Goal: Task Accomplishment & Management: Manage account settings

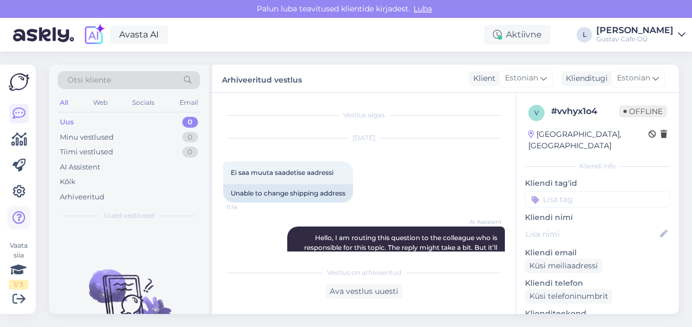
click at [15, 219] on icon at bounding box center [19, 218] width 13 height 13
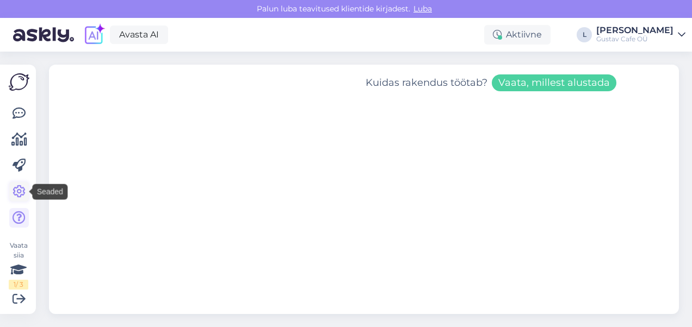
click at [22, 186] on icon at bounding box center [19, 191] width 13 height 13
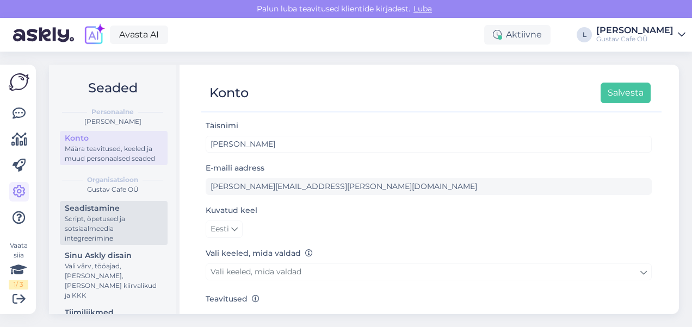
click at [106, 211] on link "Seadistamine Script, õpetused ja sotsiaalmeedia integreerimine" at bounding box center [114, 223] width 108 height 44
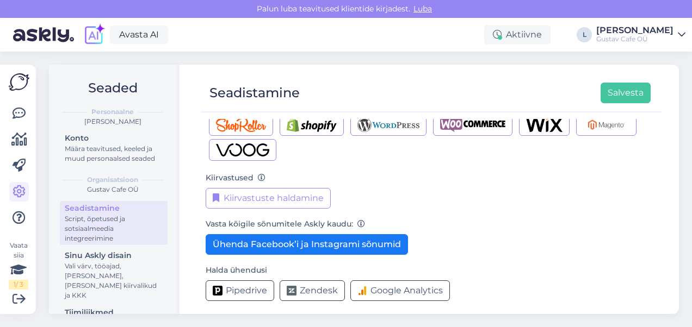
scroll to position [194, 0]
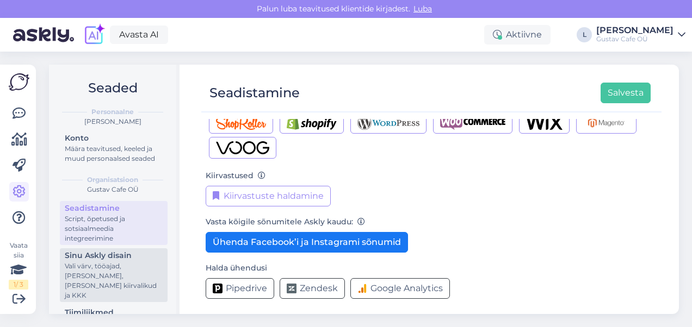
click at [114, 262] on div "Sinu Askly disain" at bounding box center [114, 255] width 98 height 11
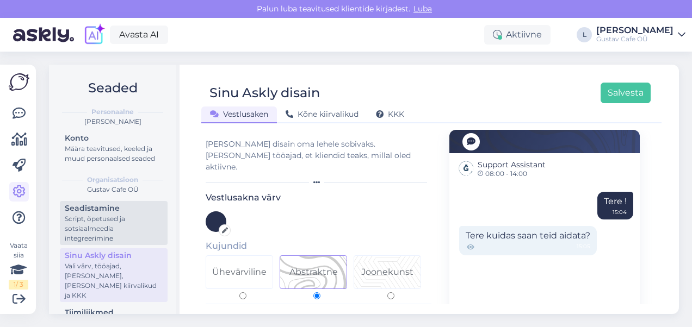
scroll to position [158, 0]
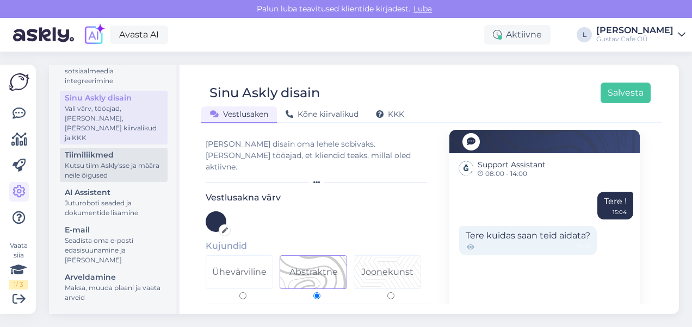
click at [105, 167] on div "Kutsu tiim Askly'sse ja määra neile õigused" at bounding box center [114, 171] width 98 height 20
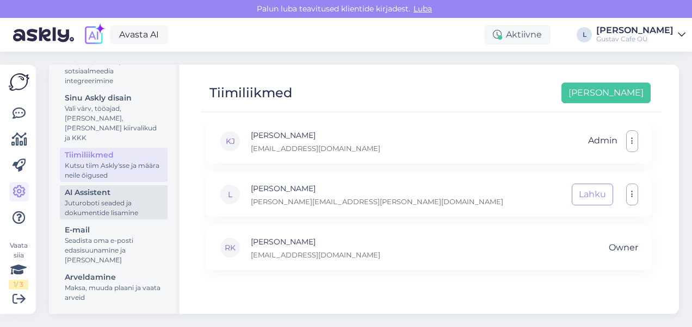
click at [109, 188] on div "AI Assistent" at bounding box center [114, 192] width 98 height 11
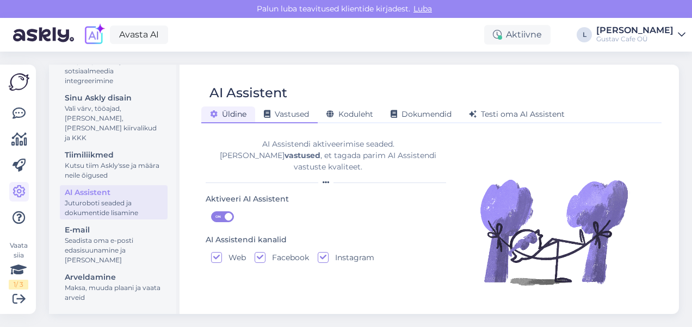
click at [297, 114] on span "Vastused" at bounding box center [286, 114] width 45 height 10
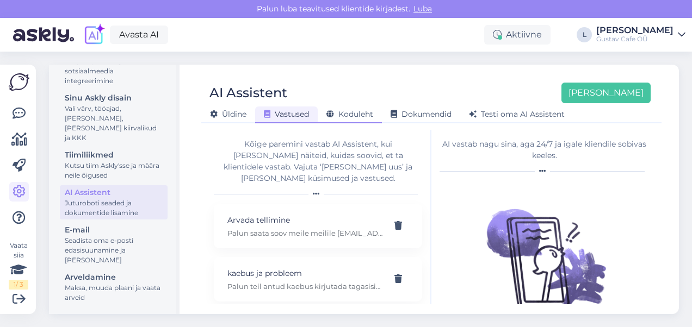
click at [368, 114] on span "Koduleht" at bounding box center [349, 114] width 47 height 10
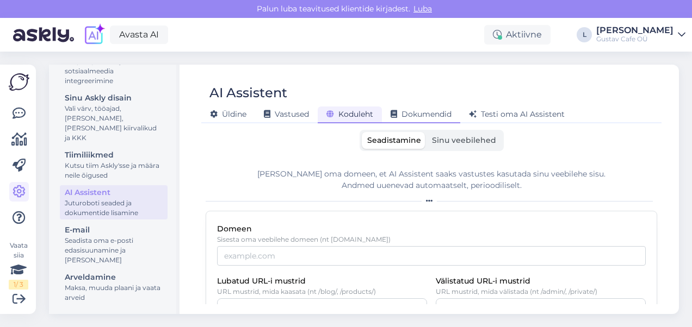
click at [408, 115] on span "Dokumendid" at bounding box center [420, 114] width 61 height 10
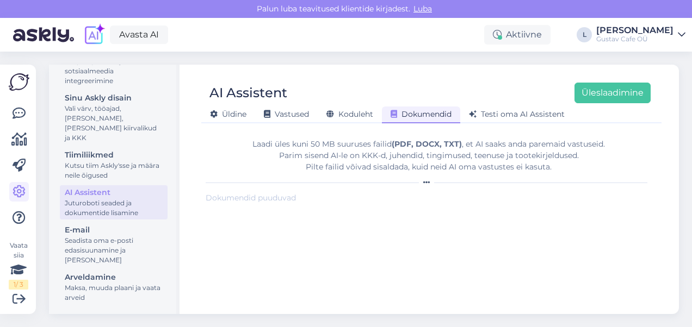
drag, startPoint x: 216, startPoint y: 114, endPoint x: 220, endPoint y: 128, distance: 14.5
click at [216, 114] on icon at bounding box center [214, 115] width 8 height 8
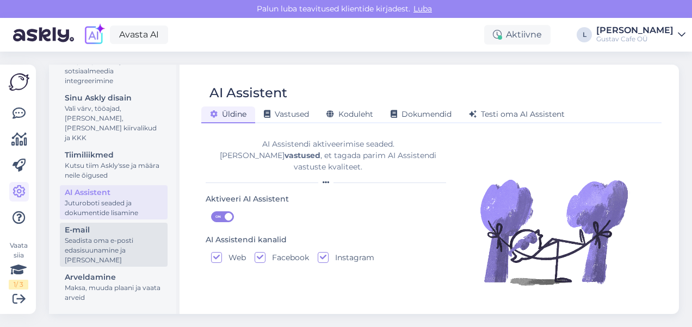
click at [126, 239] on div "Seadista oma e-posti edasisuunamine ja [PERSON_NAME]" at bounding box center [114, 250] width 98 height 29
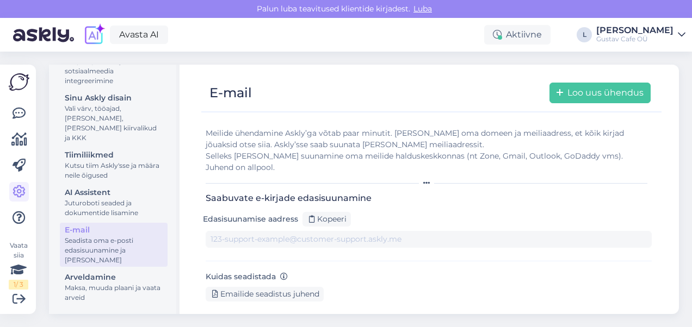
type input "[DOMAIN_NAME][EMAIL_ADDRESS][DOMAIN_NAME]"
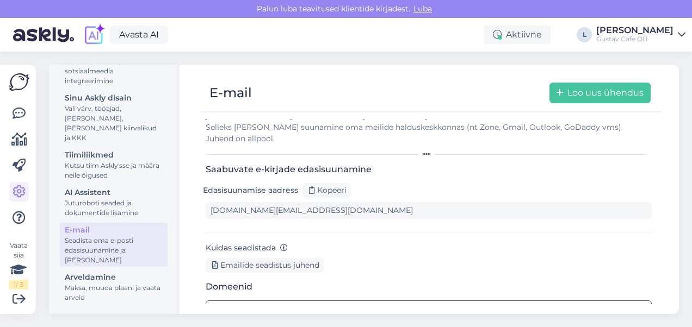
scroll to position [42, 0]
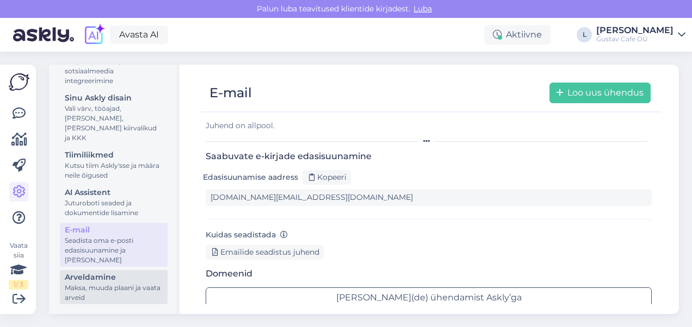
click at [108, 277] on div "Arveldamine" at bounding box center [114, 277] width 98 height 11
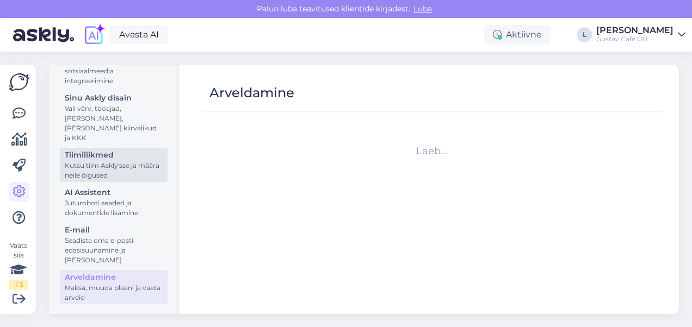
click at [109, 150] on div "Tiimiliikmed" at bounding box center [114, 155] width 98 height 11
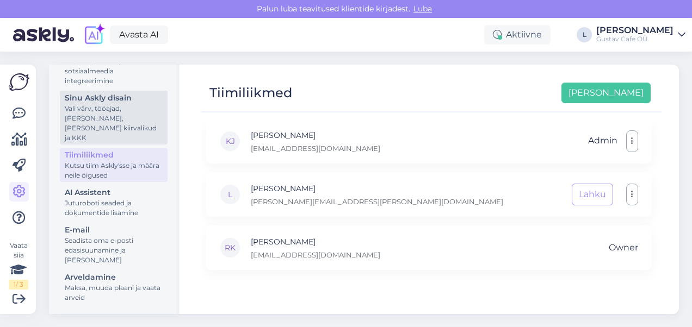
click at [107, 104] on div "Sinu Askly disain" at bounding box center [114, 97] width 98 height 11
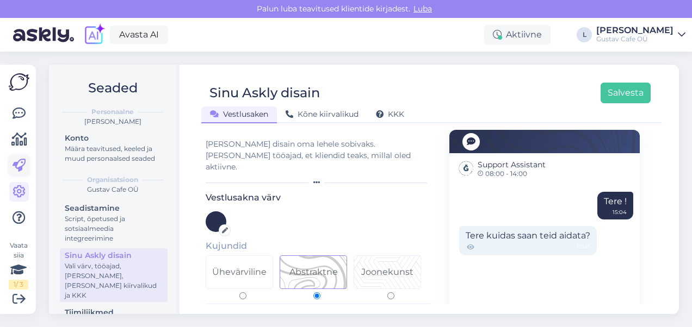
click at [10, 163] on div "Vaata siia 1 / 3 Võimalused Veendu, et Askly loob sulle väärtust. Sulge Ühenda …" at bounding box center [18, 190] width 36 height 250
click at [24, 163] on icon at bounding box center [19, 165] width 13 height 13
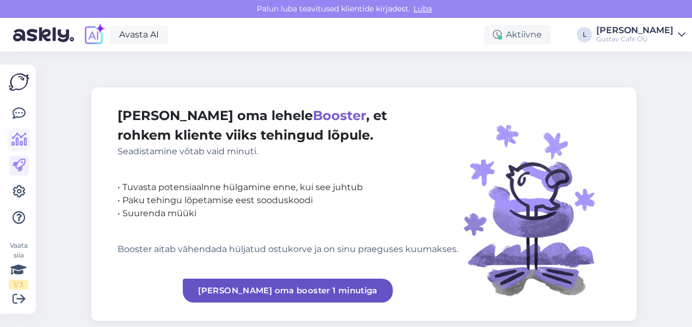
click at [21, 131] on link at bounding box center [19, 140] width 20 height 20
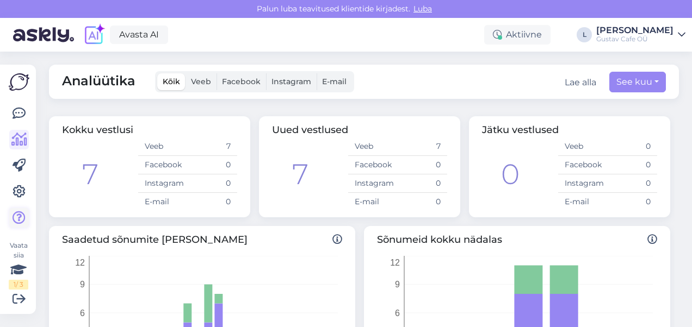
click at [15, 227] on link at bounding box center [19, 218] width 20 height 20
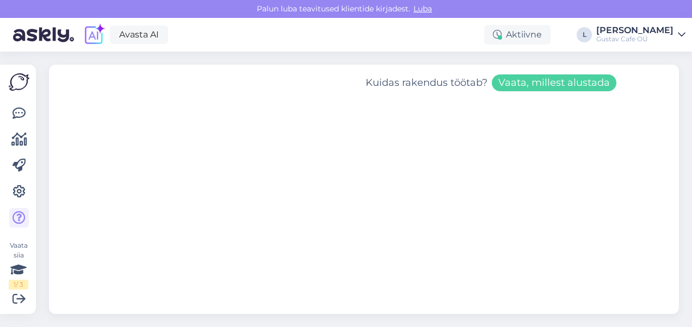
click at [18, 79] on img at bounding box center [19, 81] width 21 height 17
click at [679, 34] on icon at bounding box center [682, 34] width 8 height 9
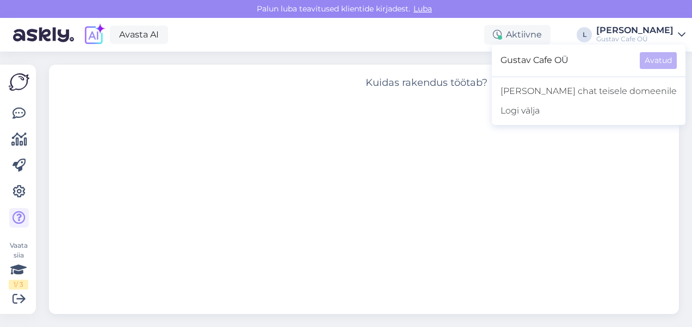
click at [199, 92] on div "Kuidas rakendus töötab? Vaata, millest alustada" at bounding box center [364, 190] width 630 height 250
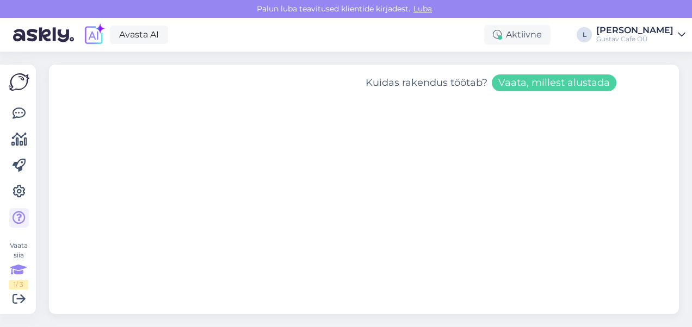
click at [12, 266] on icon at bounding box center [18, 270] width 16 height 20
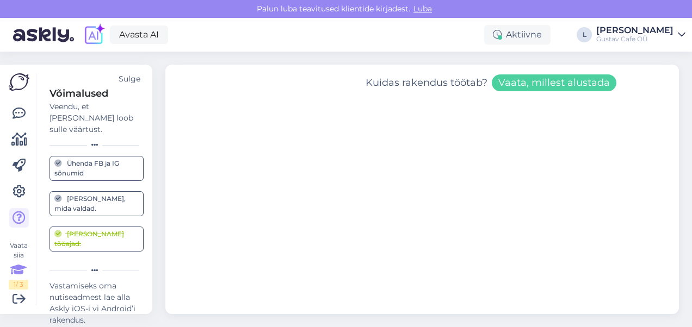
click at [97, 229] on div "[PERSON_NAME] tööajad." at bounding box center [96, 239] width 84 height 20
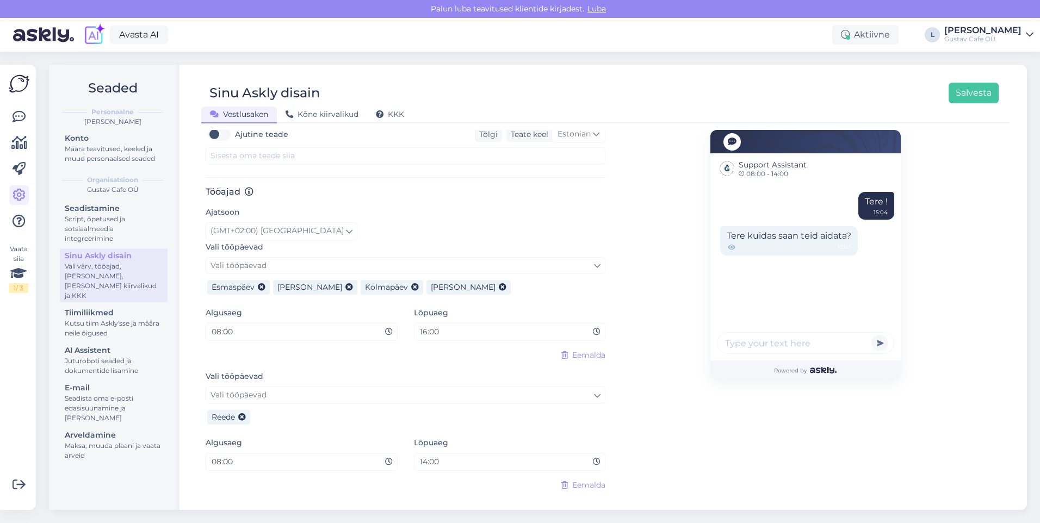
scroll to position [555, 0]
click at [464, 327] on div "14:00" at bounding box center [510, 461] width 192 height 18
click at [460, 327] on input "14:00" at bounding box center [506, 461] width 175 height 13
click at [451, 327] on input "14:00" at bounding box center [506, 461] width 175 height 13
click at [444, 327] on input "14:00" at bounding box center [506, 461] width 175 height 13
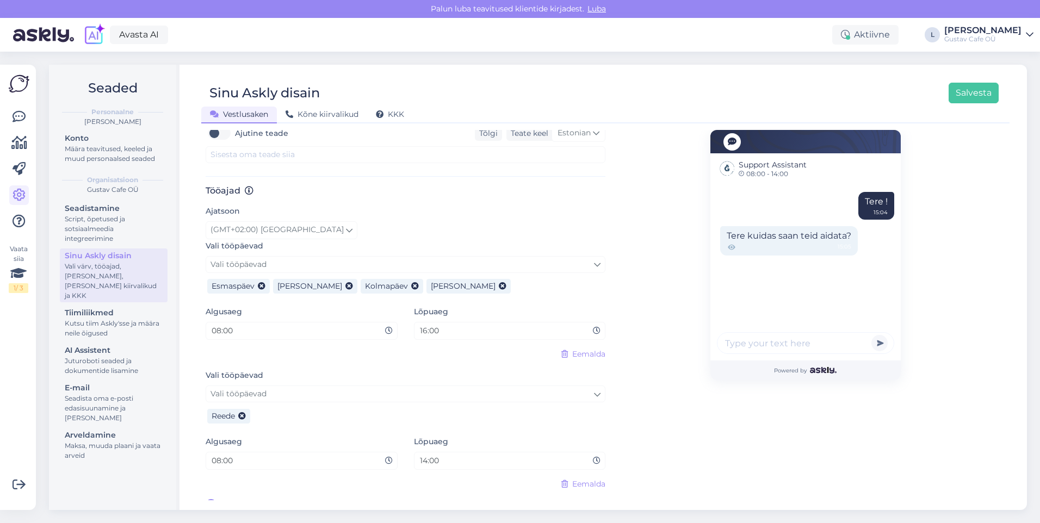
click at [588, 327] on input "14:00" at bounding box center [506, 461] width 175 height 13
click at [593, 327] on icon at bounding box center [597, 461] width 8 height 8
drag, startPoint x: 554, startPoint y: 450, endPoint x: 282, endPoint y: 452, distance: 272.5
click at [282, 327] on div "Algusaeg 08:00 Lõpuaeg 14:00" at bounding box center [405, 457] width 416 height 44
click at [446, 327] on div "Lõpuaeg 14:00" at bounding box center [510, 457] width 208 height 44
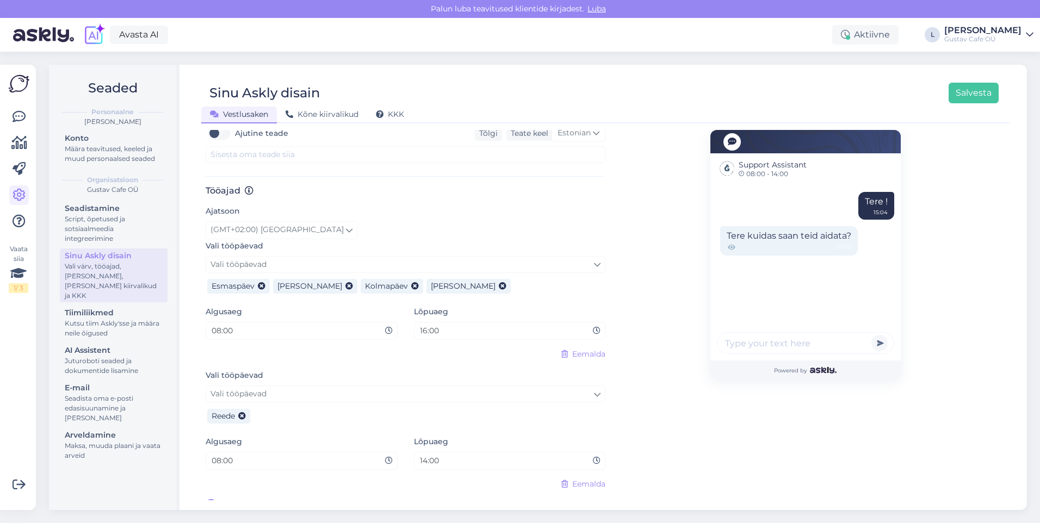
click at [451, 327] on input "14:00" at bounding box center [506, 461] width 175 height 13
type input "13:30"
click at [435, 325] on input "16:00" at bounding box center [506, 331] width 175 height 13
type input "15:45"
click at [691, 327] on div "Support Assistant 08:00 - 13:30 Tere ! 15:04 Tere kuidas saan teid aidata? 15:0…" at bounding box center [805, 43] width 400 height 936
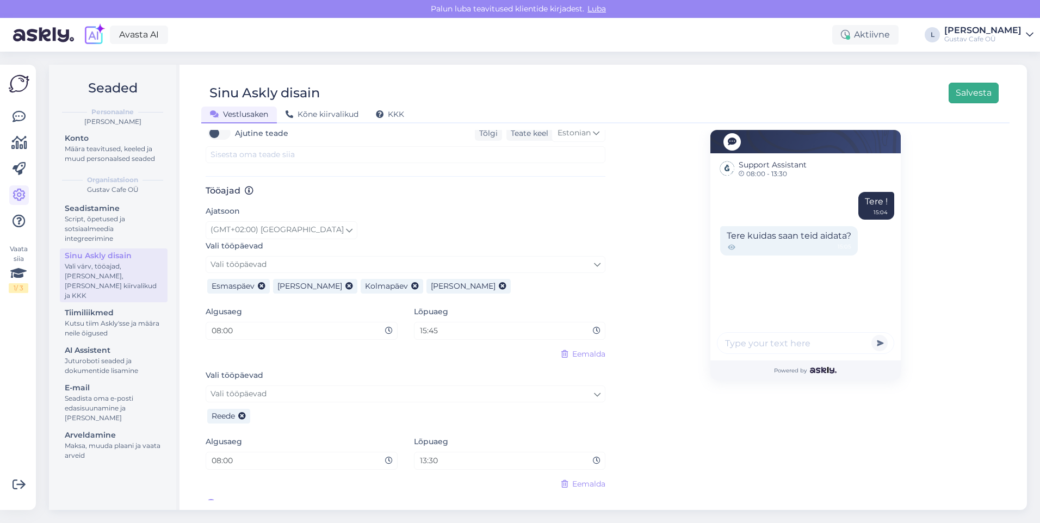
click at [691, 89] on button "Salvesta" at bounding box center [973, 93] width 50 height 21
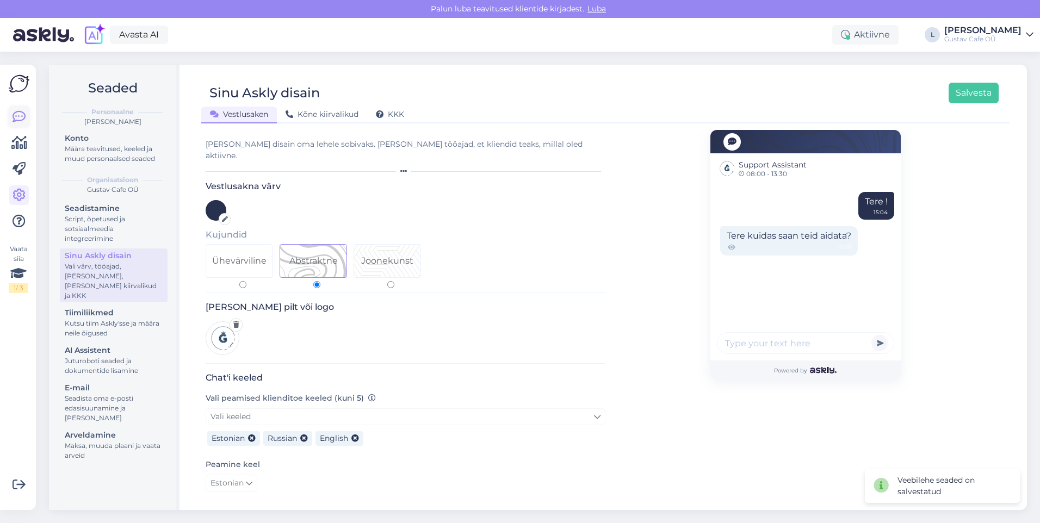
click at [22, 121] on icon at bounding box center [19, 116] width 13 height 13
